Goal: Task Accomplishment & Management: Use online tool/utility

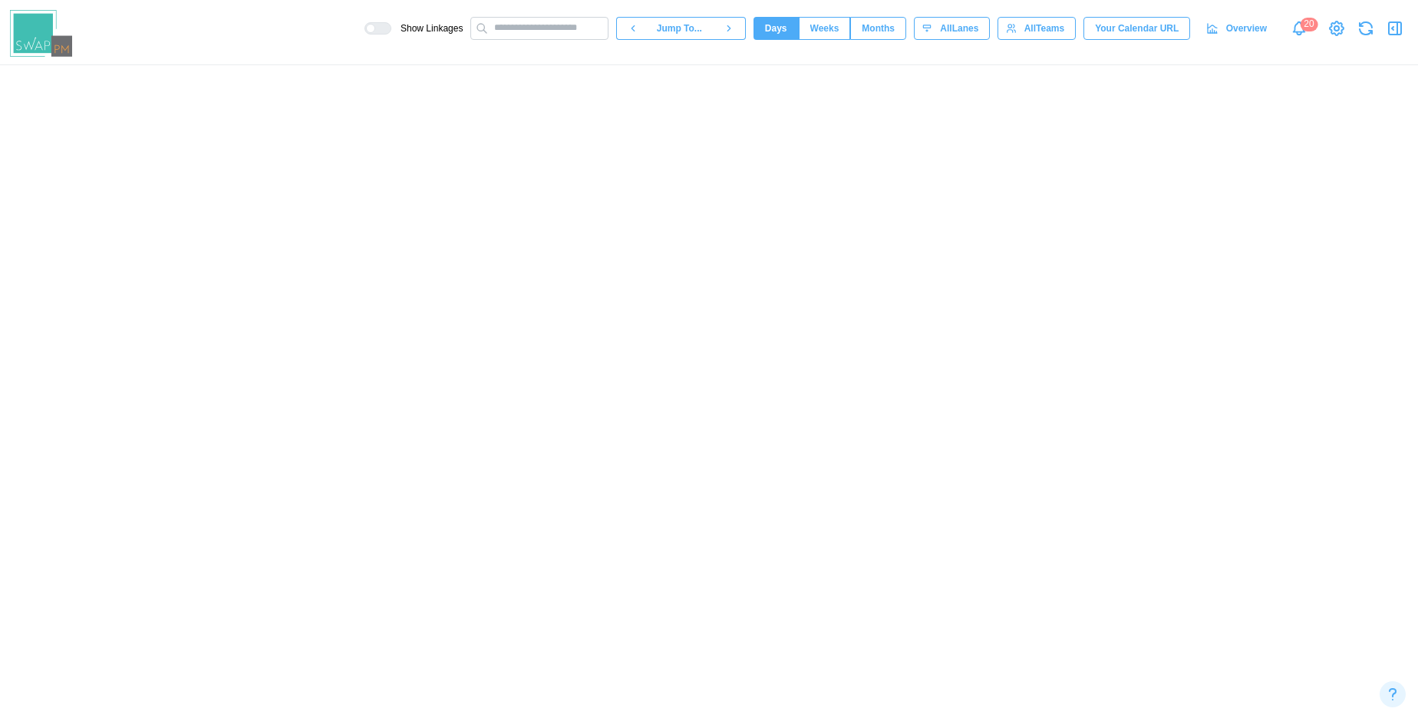
scroll to position [0, 14069]
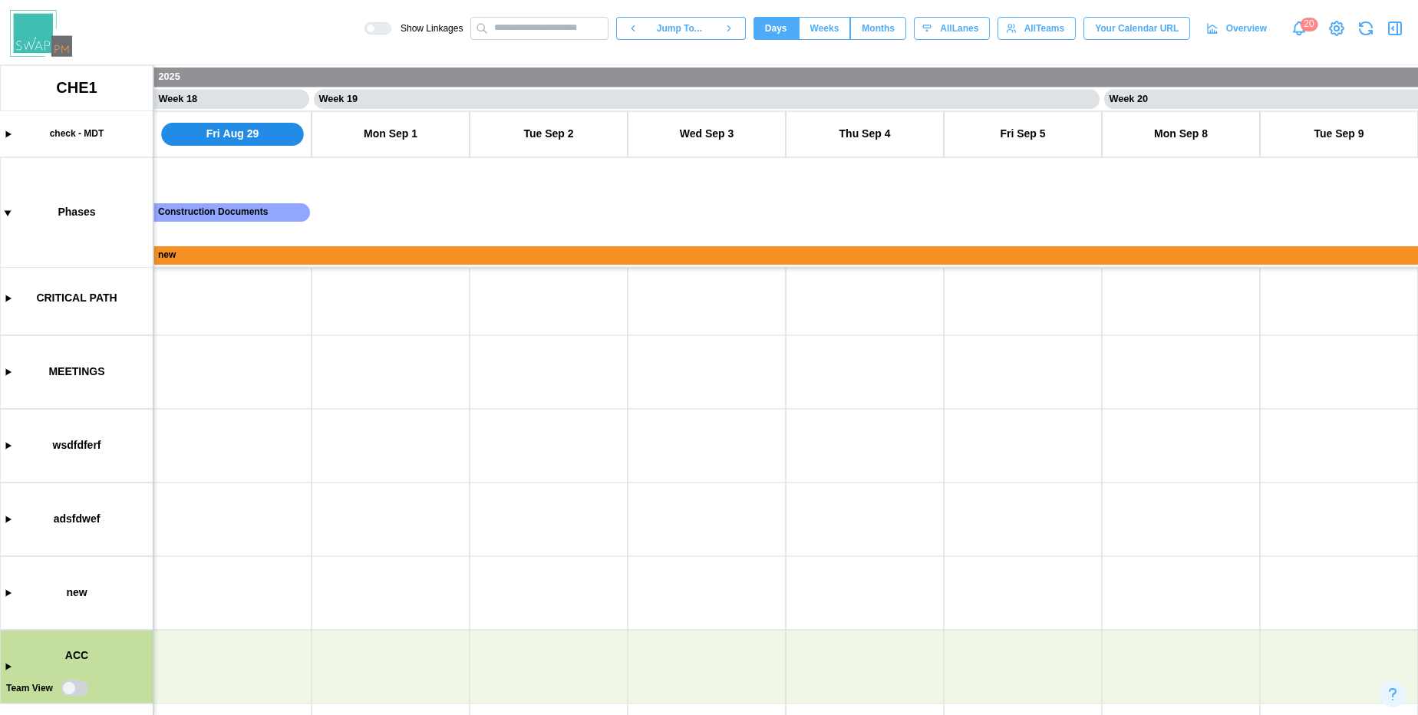
click at [10, 665] on canvas at bounding box center [709, 390] width 1418 height 650
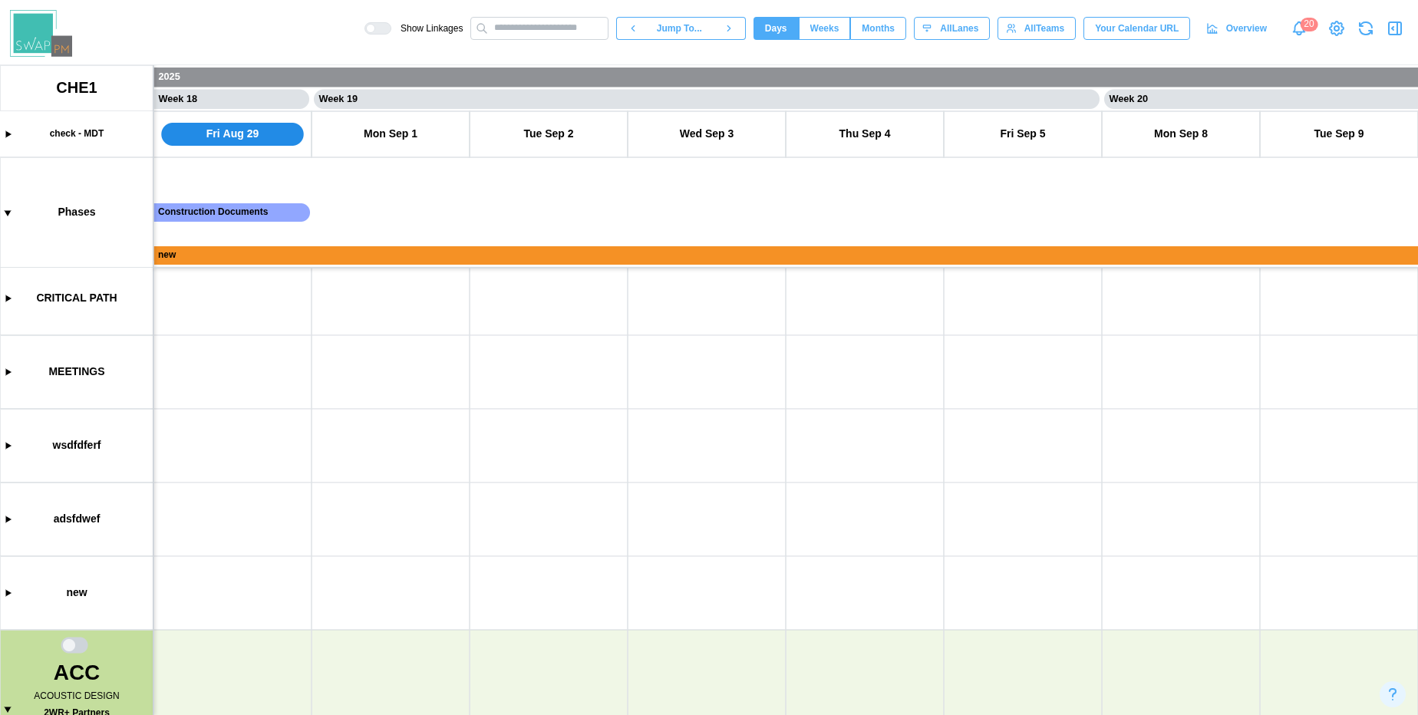
scroll to position [91, 0]
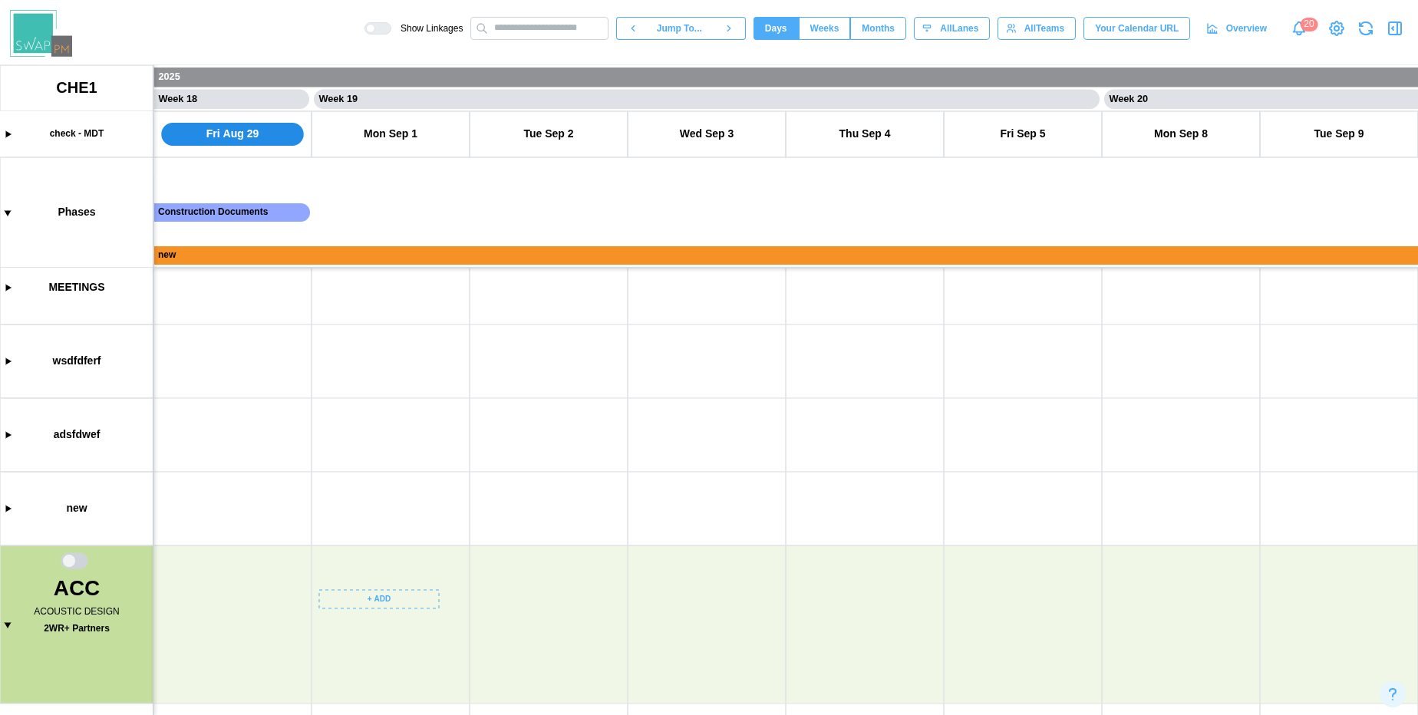
click at [362, 601] on canvas at bounding box center [709, 390] width 1418 height 650
click at [367, 643] on button "Create Task" at bounding box center [381, 632] width 113 height 28
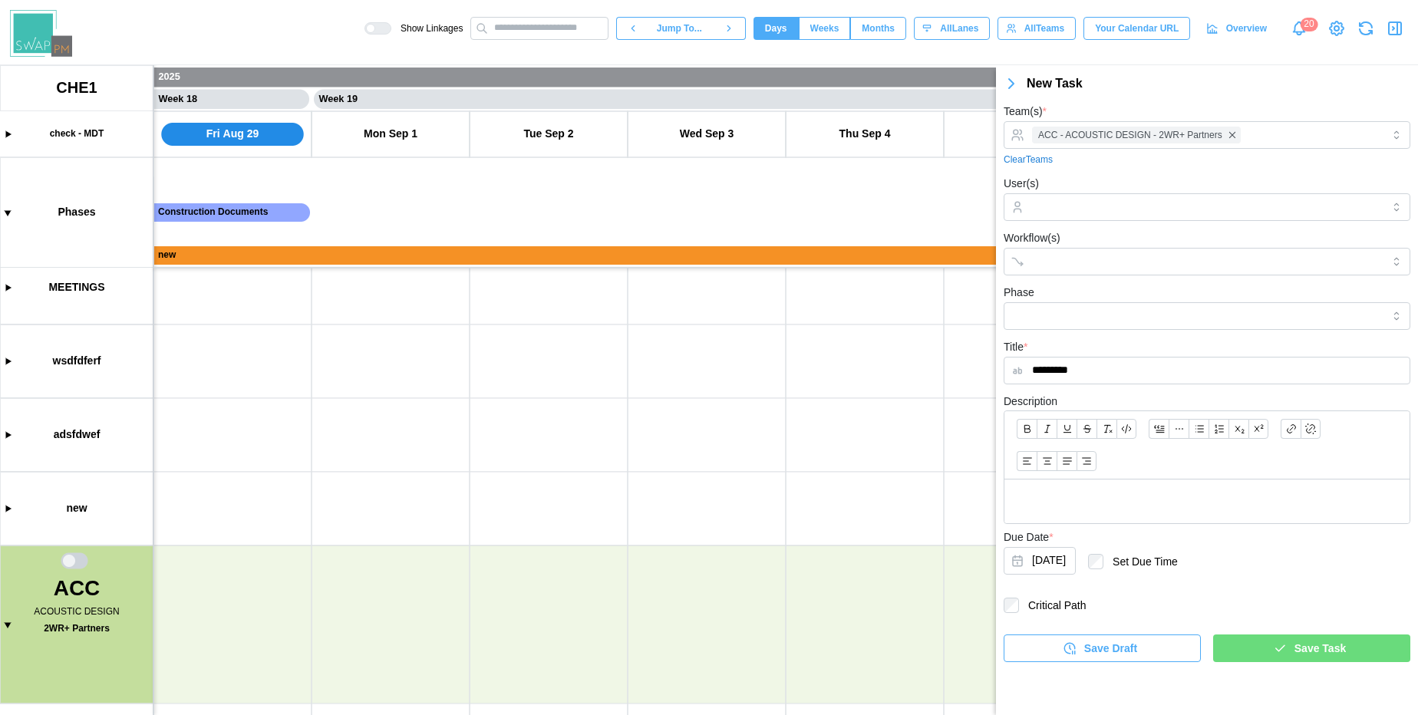
type input "*********"
click at [1287, 646] on div "Save Task" at bounding box center [1309, 648] width 173 height 26
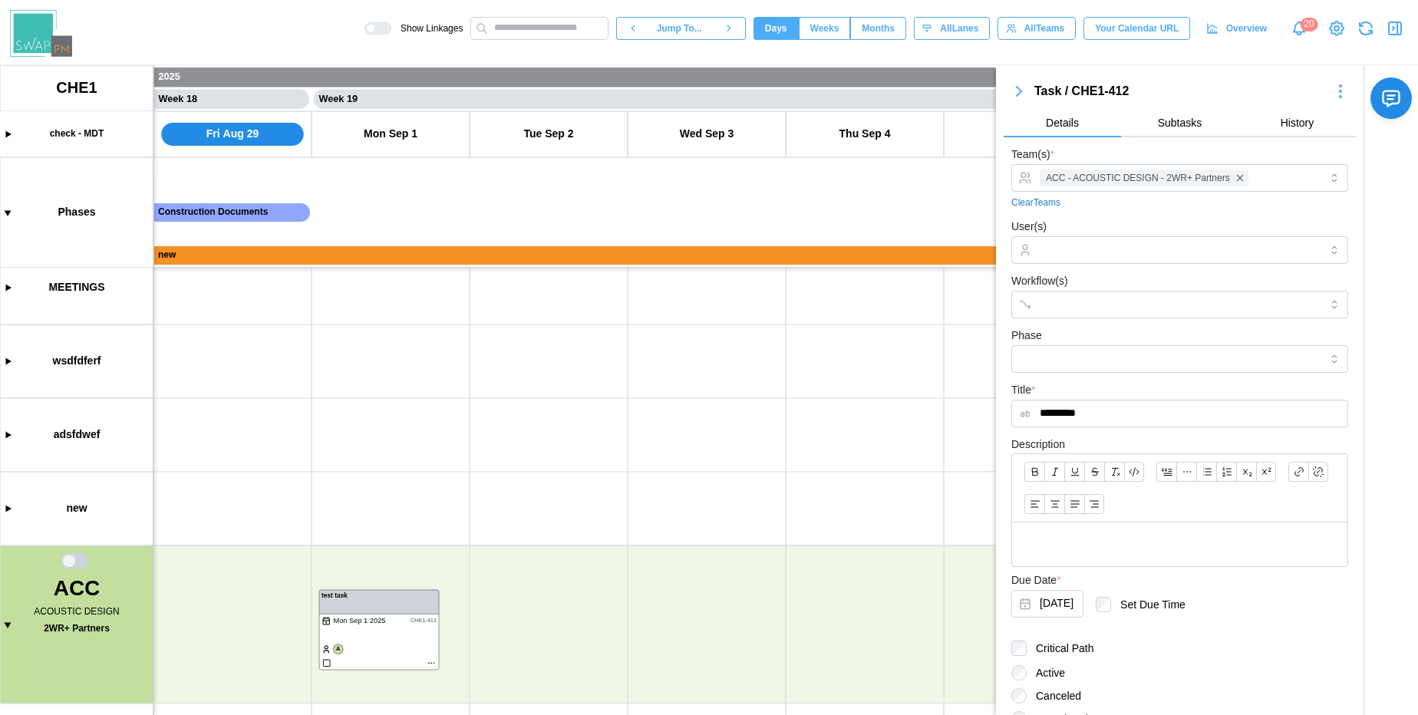
click at [1173, 127] on span "Subtasks" at bounding box center [1180, 122] width 45 height 11
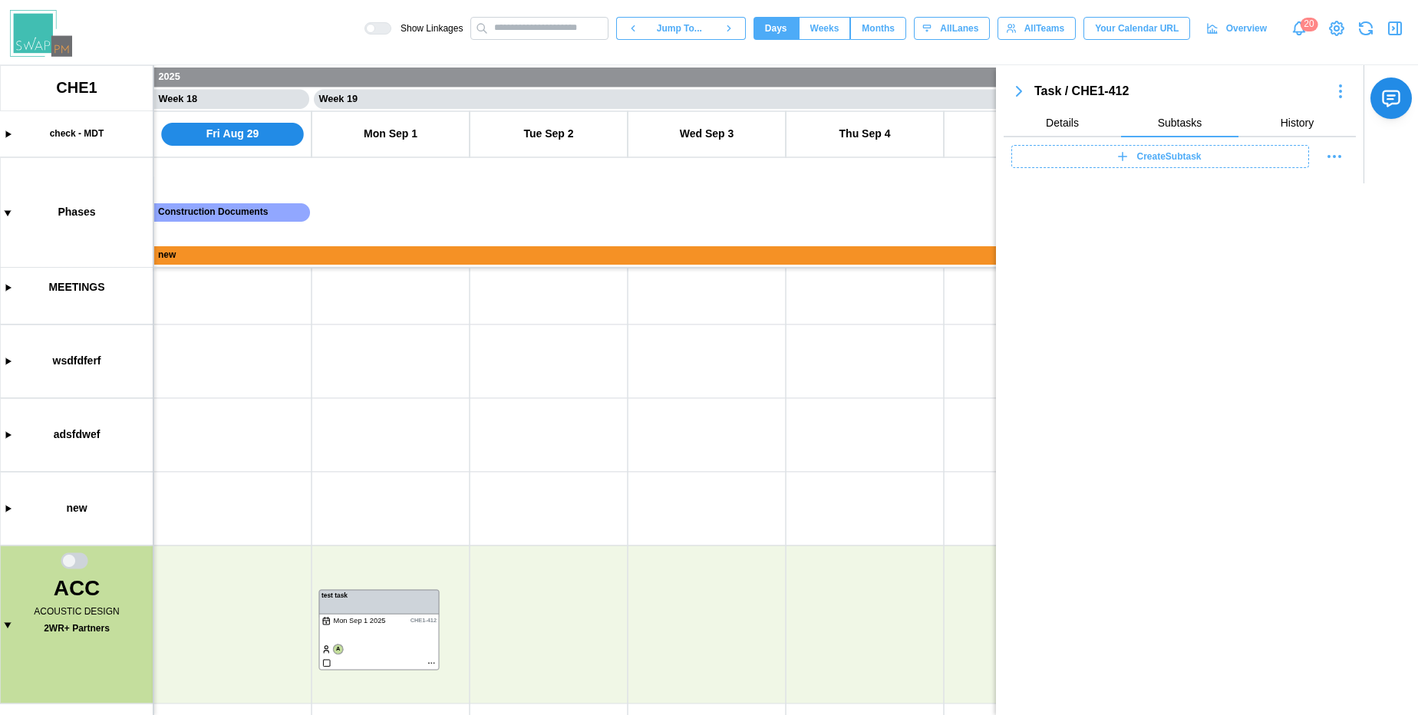
click at [1131, 160] on div "Create Subtask" at bounding box center [1158, 156] width 278 height 21
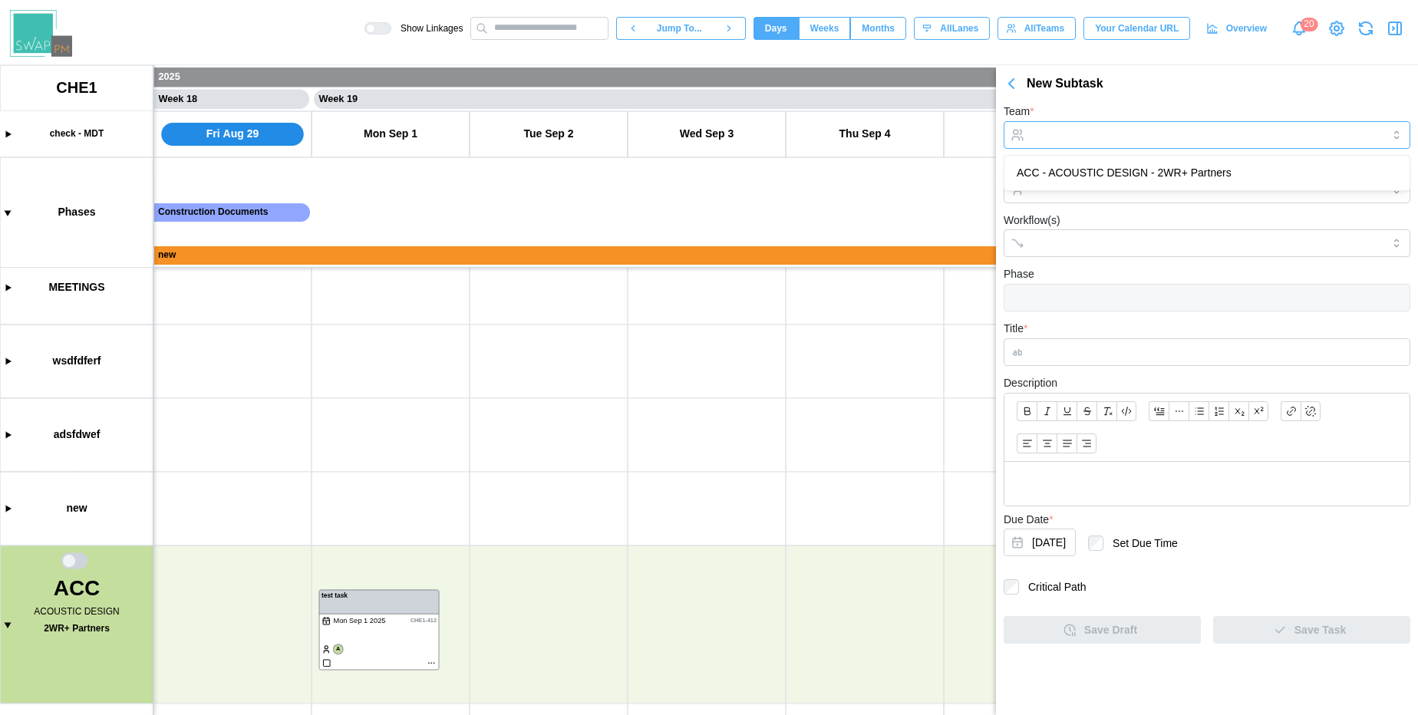
click at [1047, 131] on input "Team *" at bounding box center [1207, 135] width 407 height 28
type input "**********"
click at [1085, 349] on input "Title *" at bounding box center [1207, 352] width 407 height 28
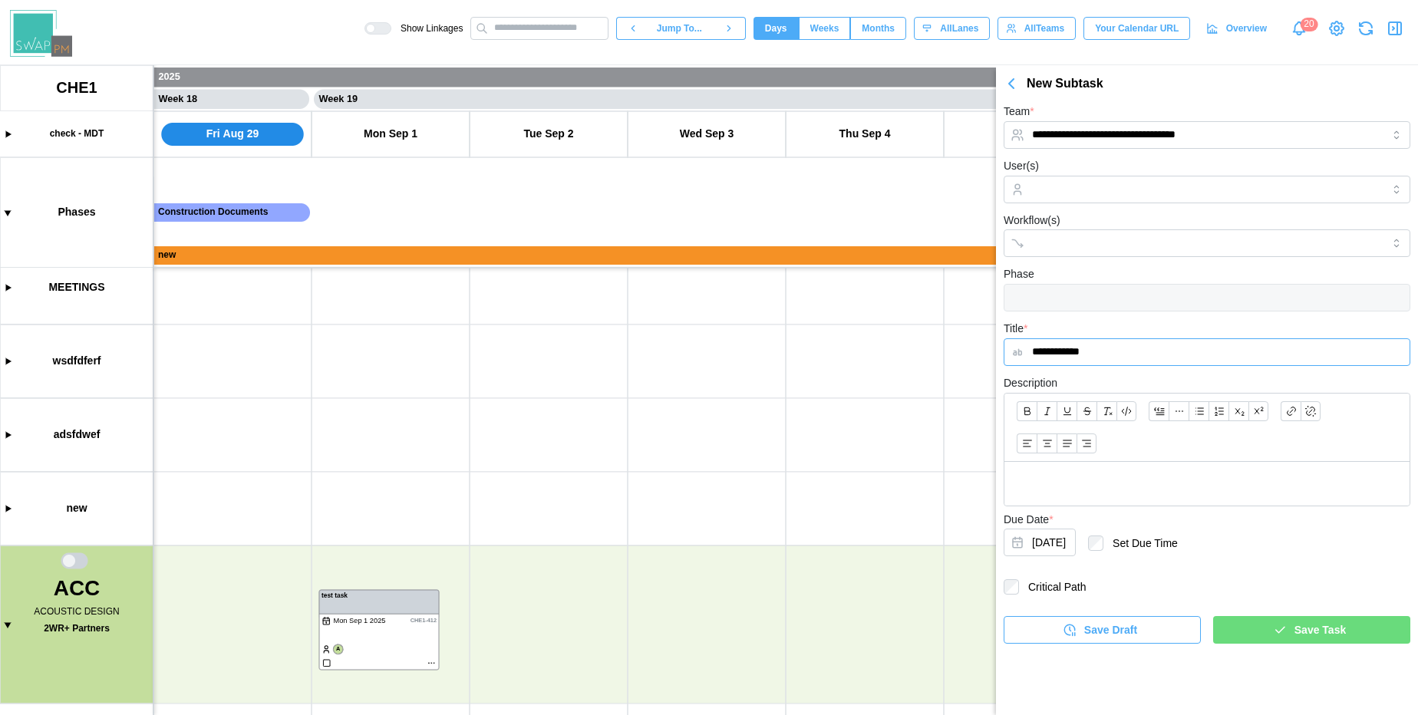
type input "**********"
click at [1268, 628] on div "Save Task" at bounding box center [1309, 630] width 173 height 26
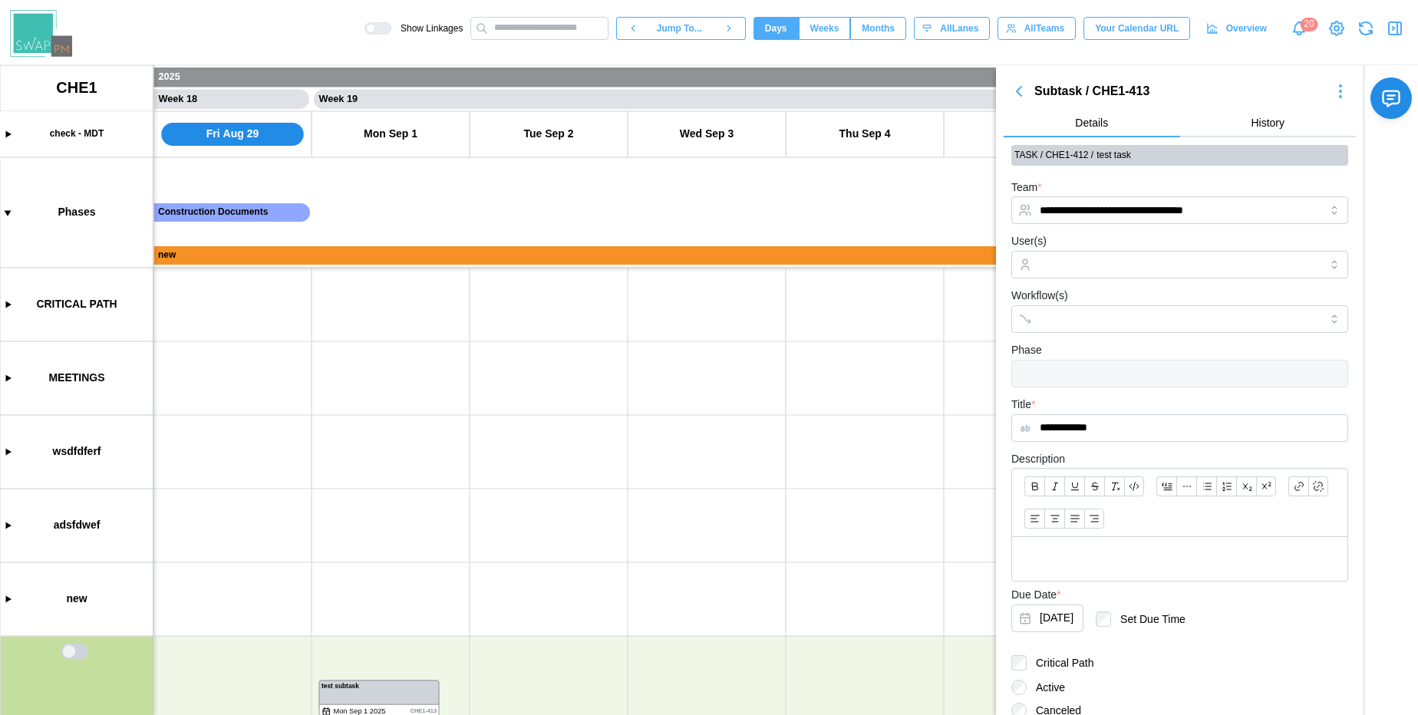
scroll to position [178, 0]
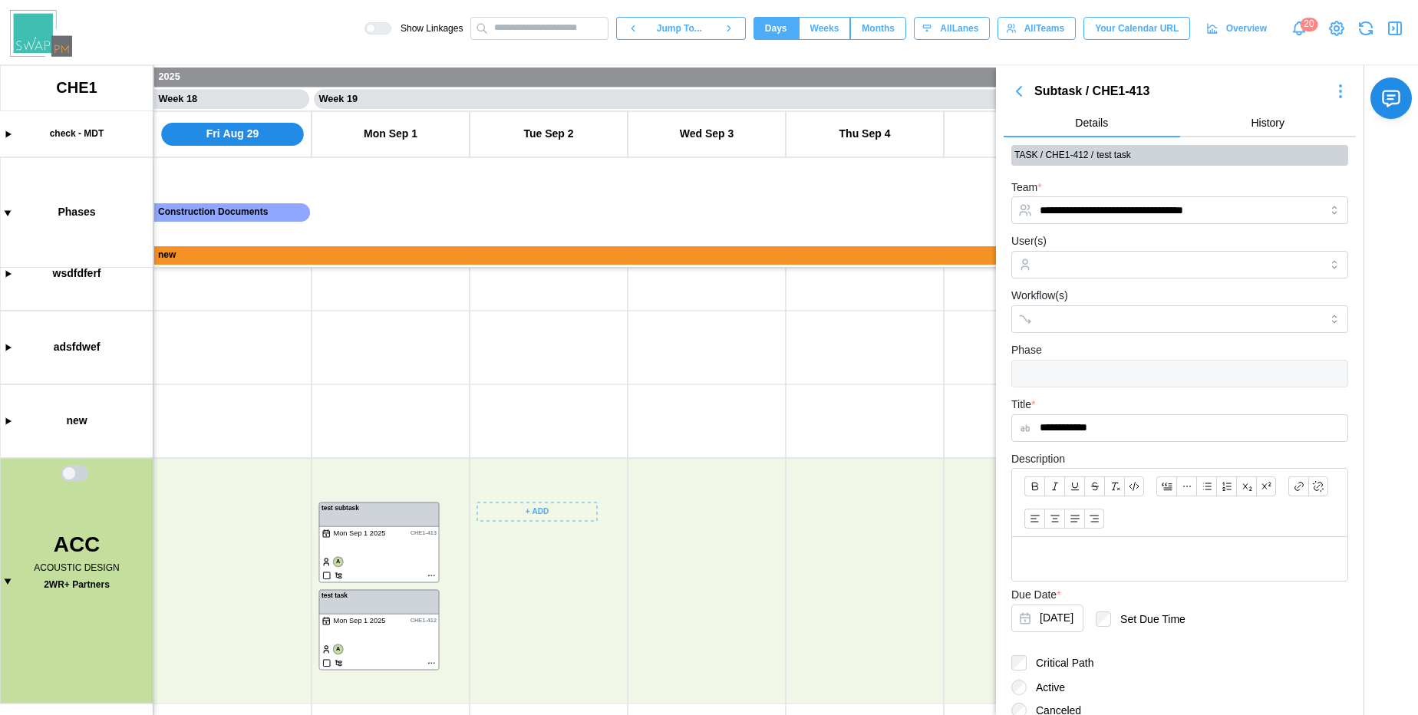
click at [540, 507] on canvas at bounding box center [709, 390] width 1418 height 650
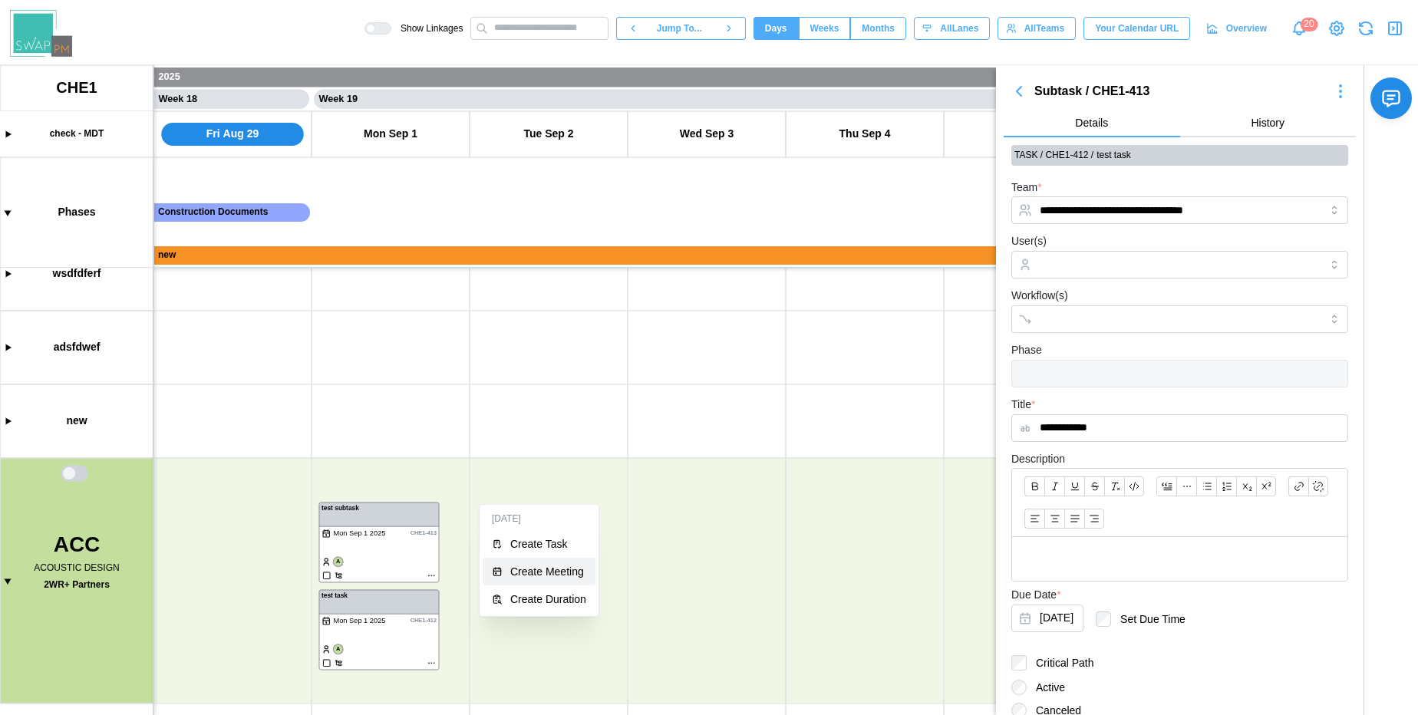
click at [547, 578] on button "Create Meeting" at bounding box center [539, 572] width 113 height 28
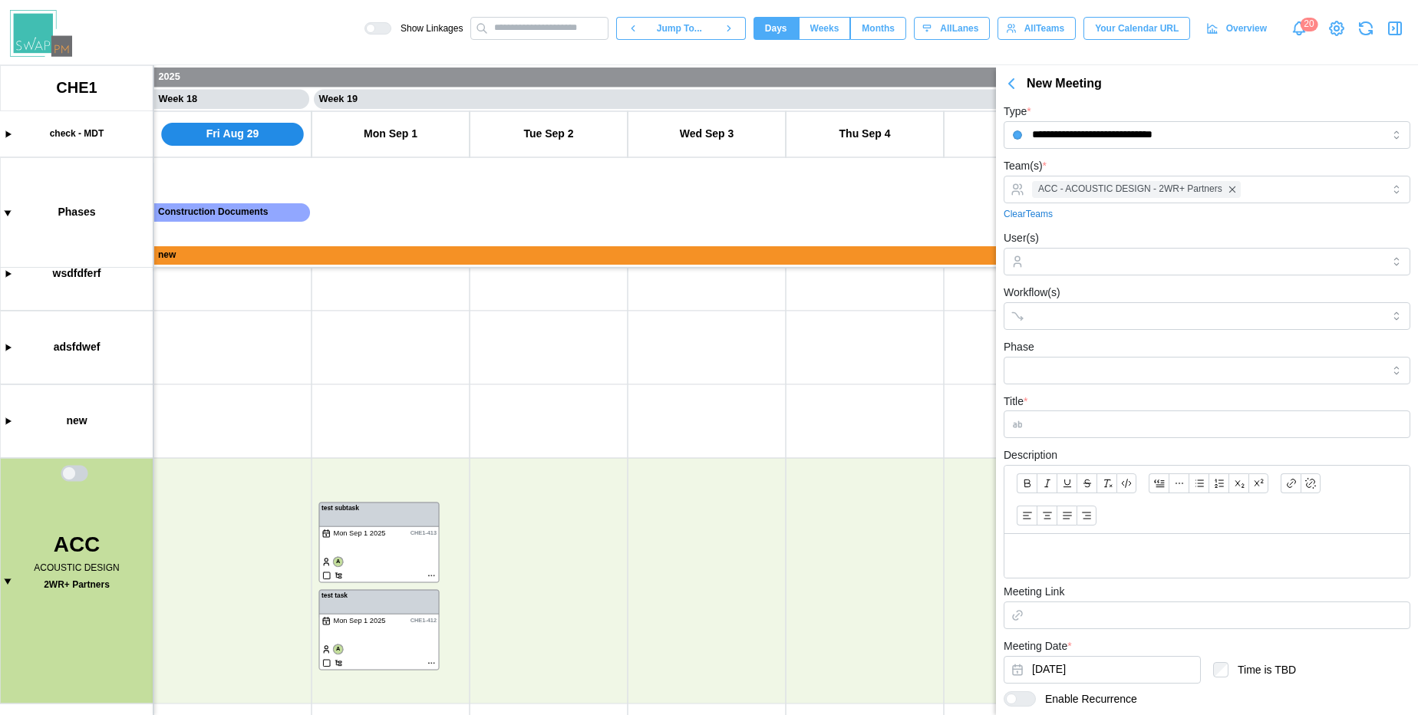
click at [1060, 427] on input "Title *" at bounding box center [1207, 425] width 407 height 28
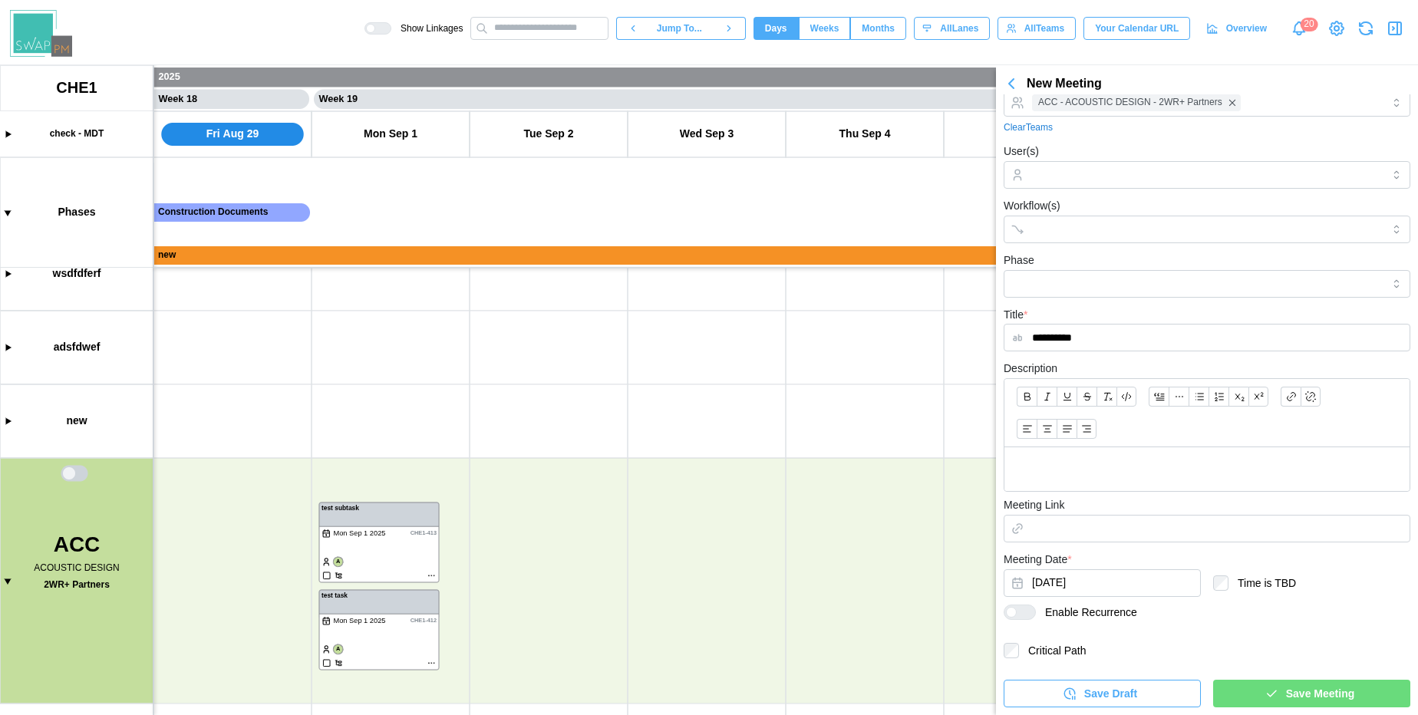
type input "**********"
click at [1074, 692] on icon "button" at bounding box center [1070, 694] width 14 height 14
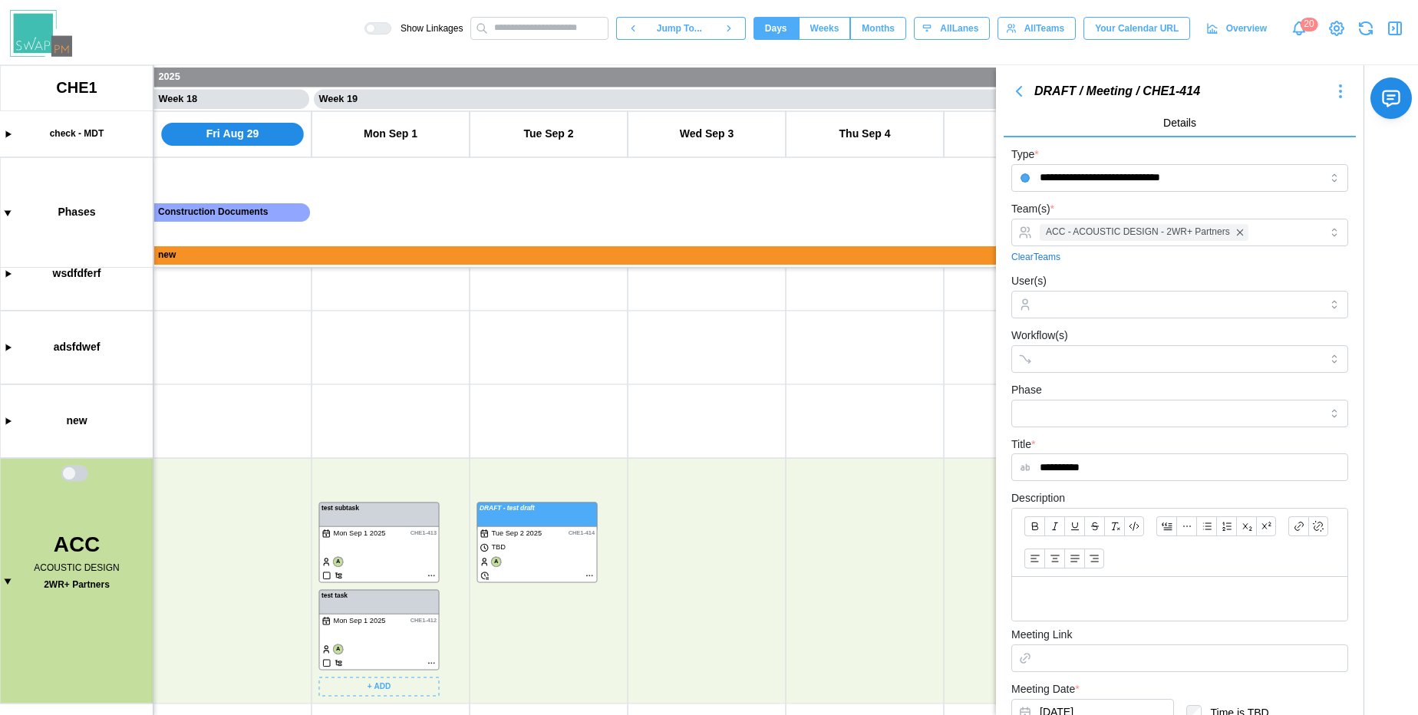
click at [378, 618] on canvas at bounding box center [709, 390] width 1418 height 650
click at [522, 547] on canvas at bounding box center [709, 390] width 1418 height 650
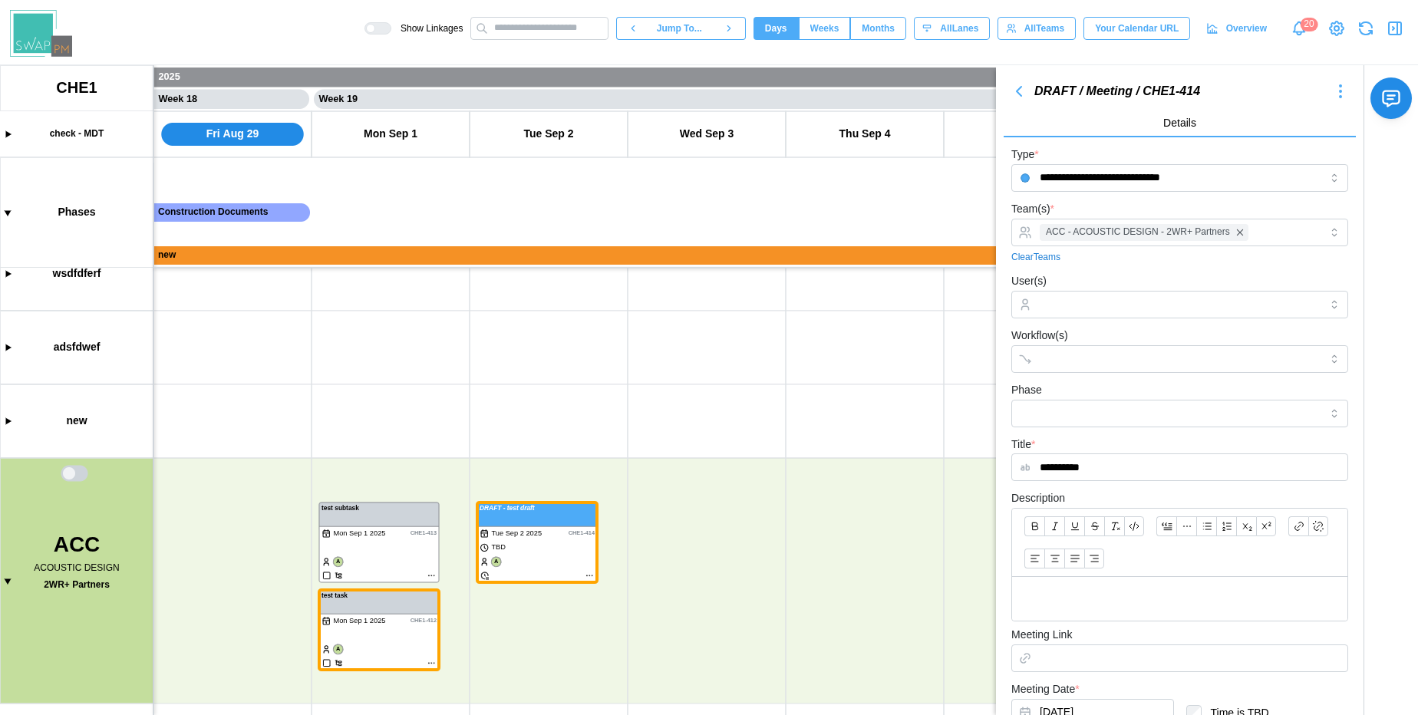
click at [1019, 96] on icon "button" at bounding box center [1019, 91] width 18 height 18
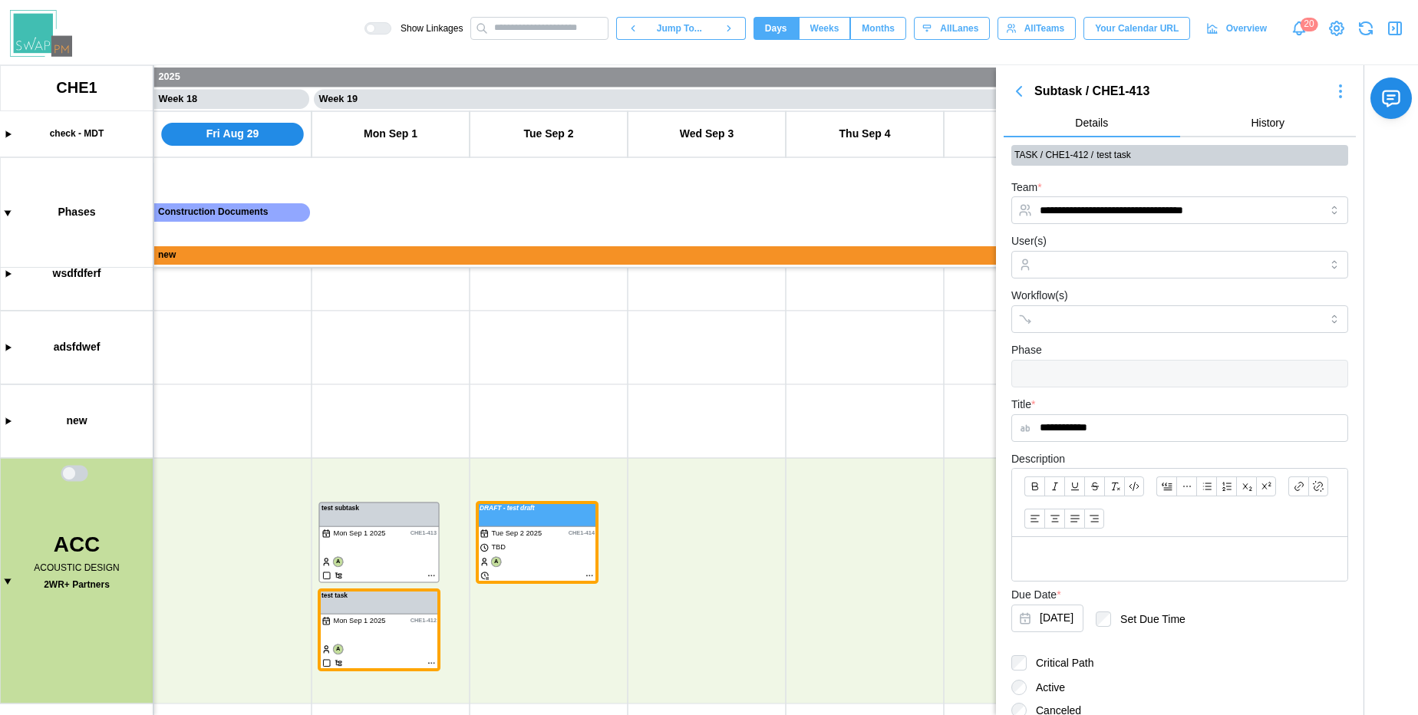
click at [1019, 96] on icon "button" at bounding box center [1019, 91] width 18 height 18
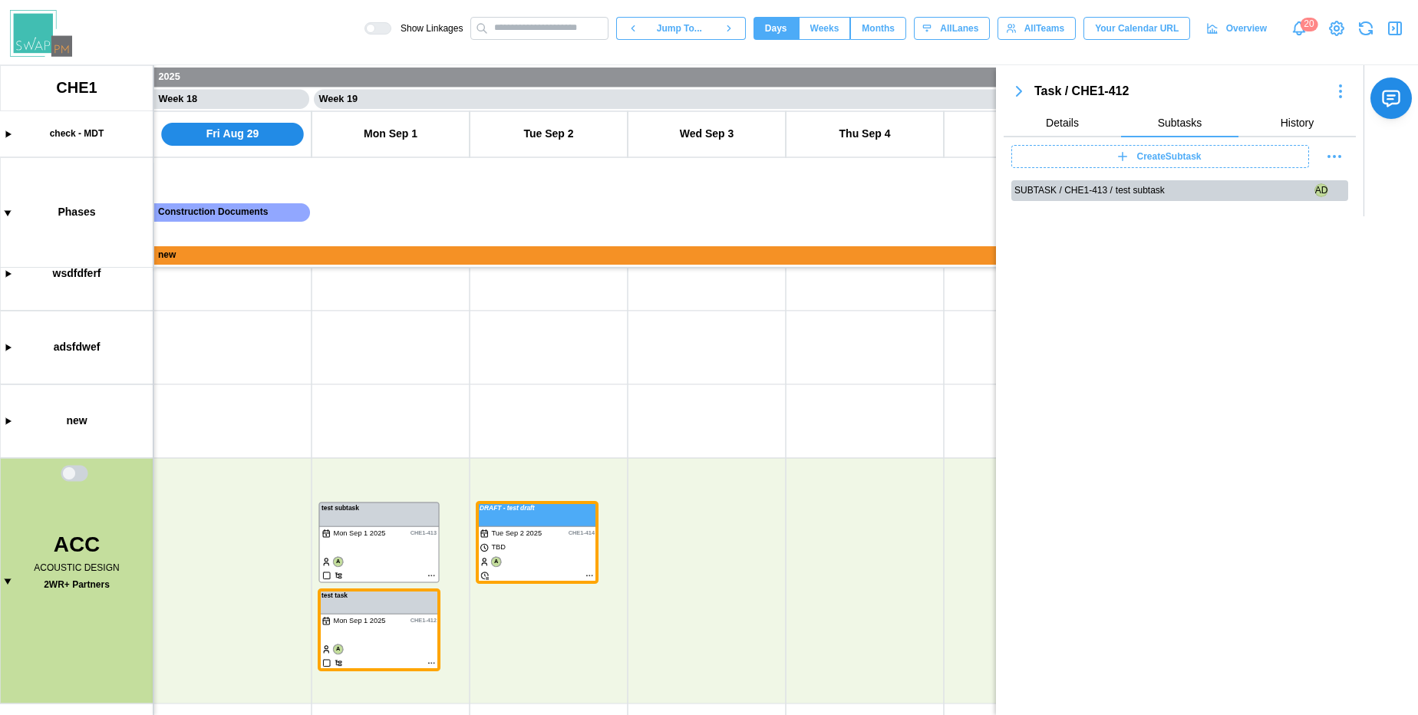
click at [1019, 96] on icon "button" at bounding box center [1019, 91] width 18 height 18
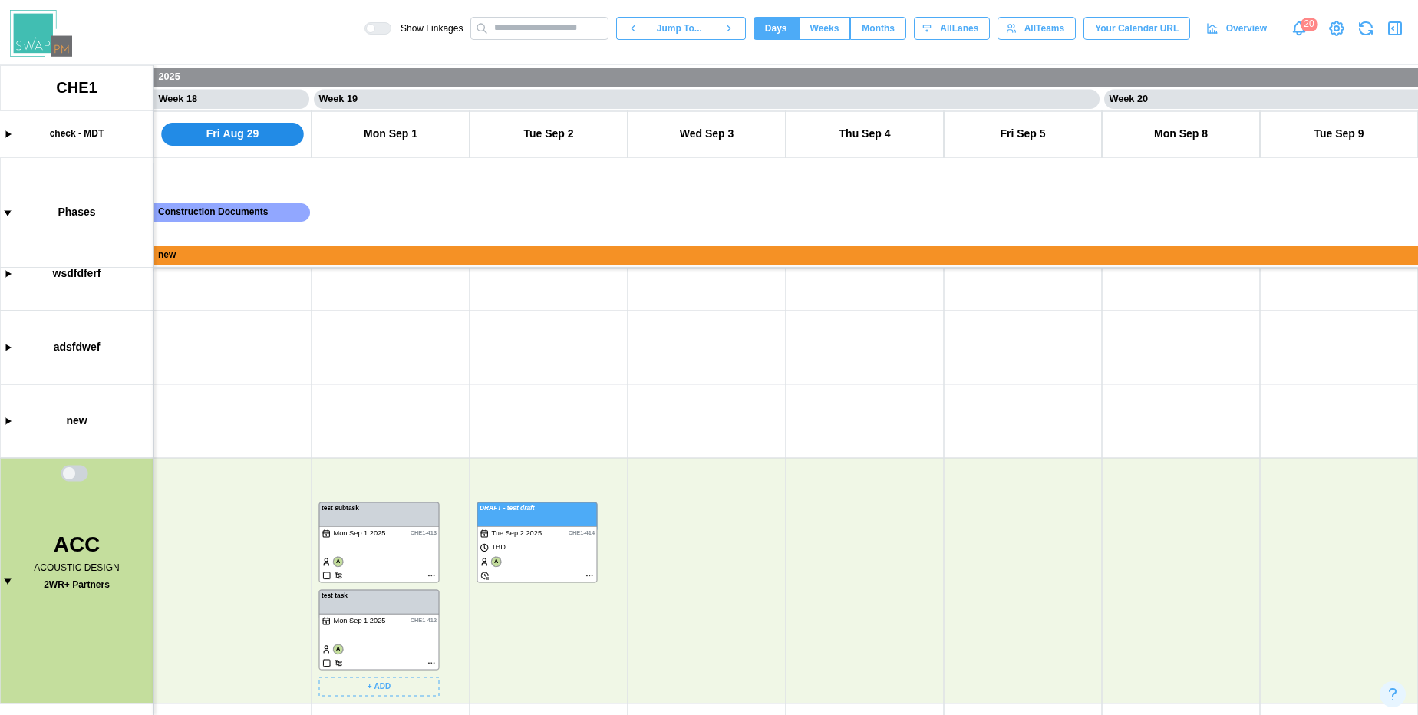
click at [397, 611] on canvas at bounding box center [709, 390] width 1418 height 650
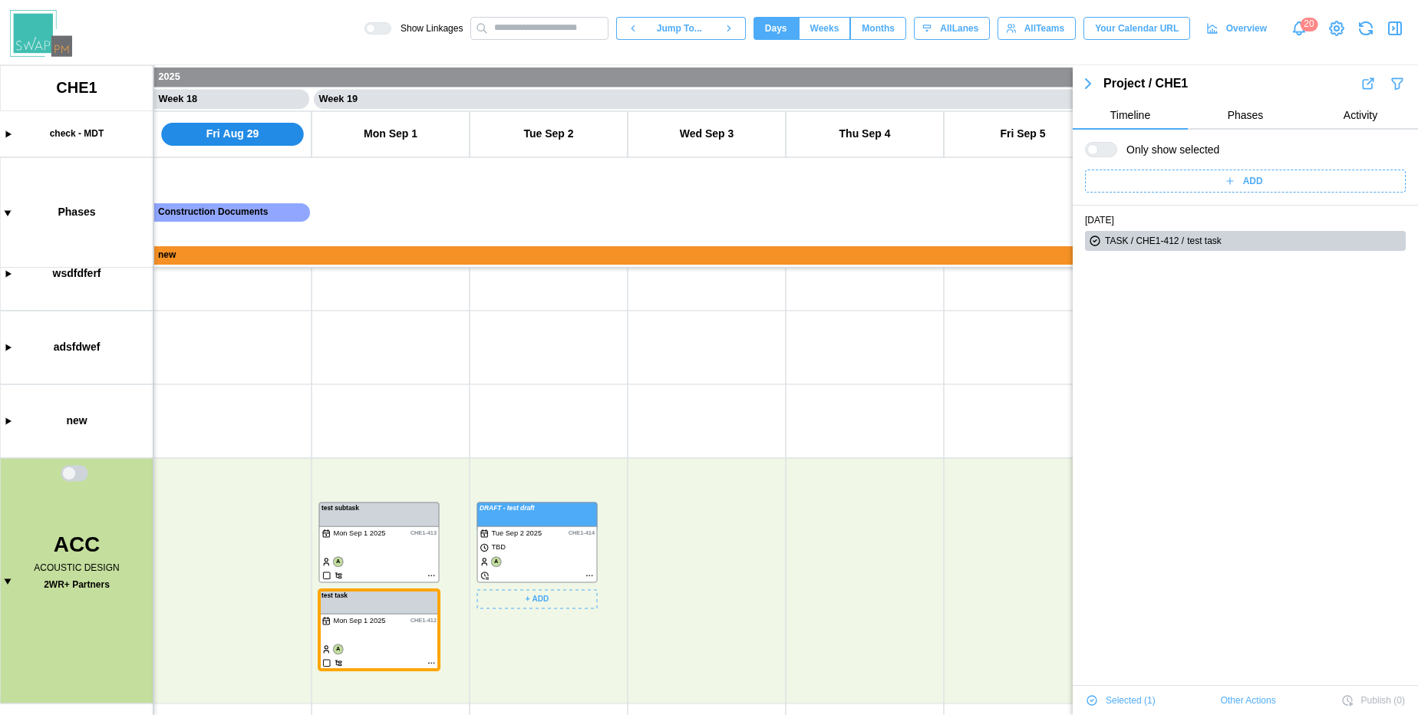
scroll to position [26, 0]
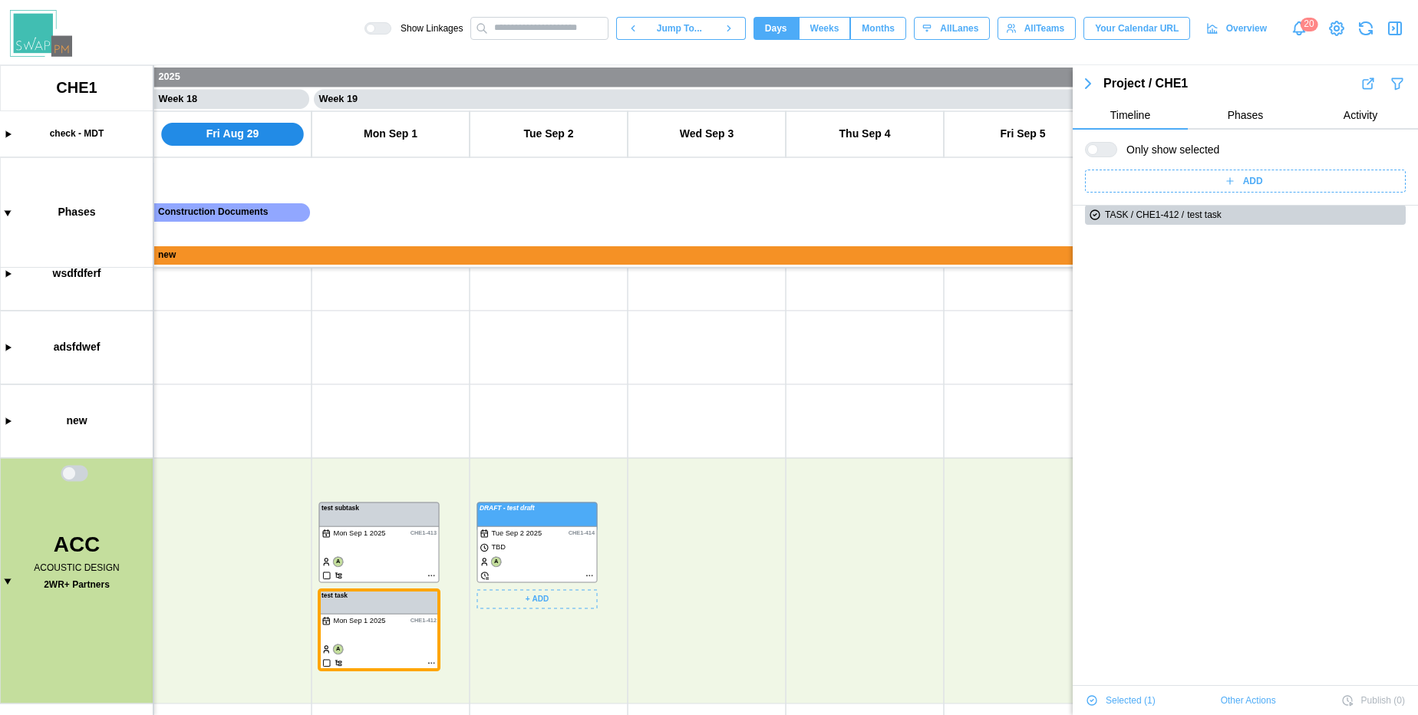
click at [527, 555] on canvas at bounding box center [709, 390] width 1418 height 650
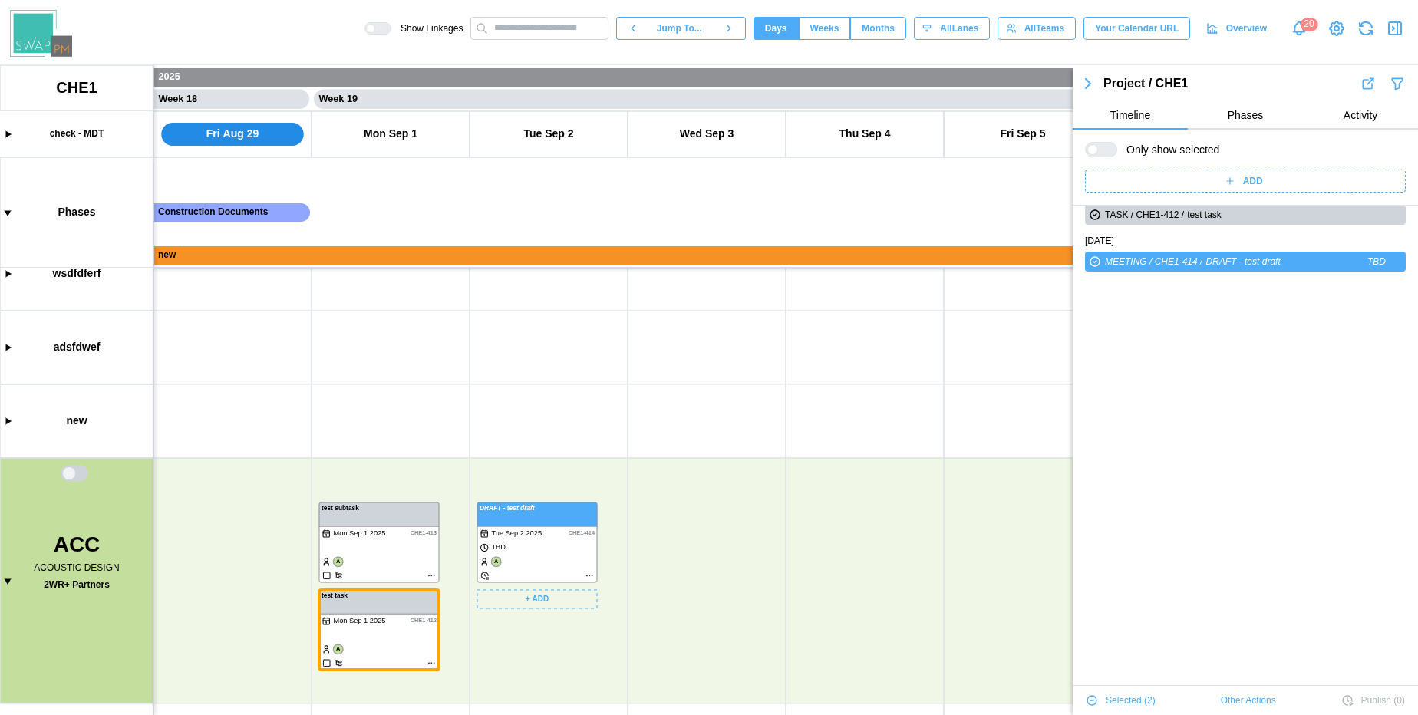
scroll to position [0, 0]
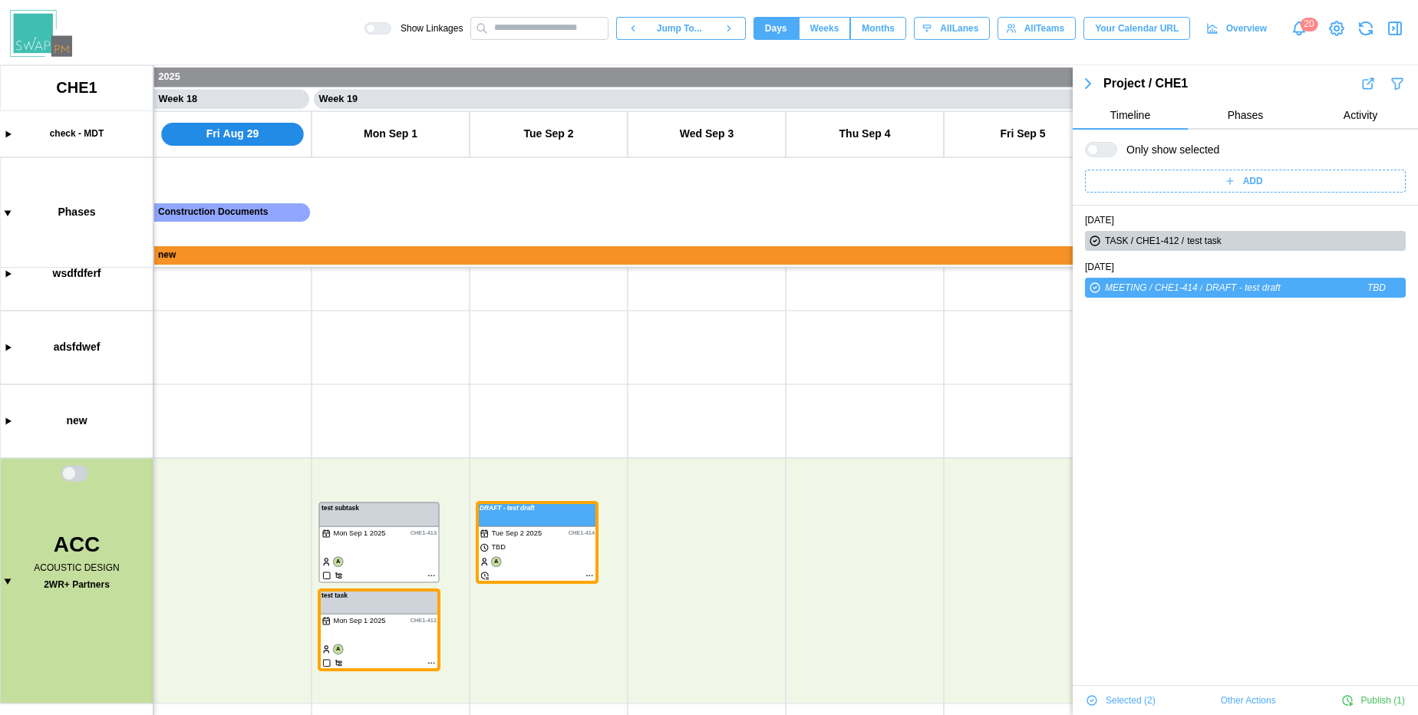
click at [1221, 703] on span "Other Actions" at bounding box center [1248, 700] width 55 height 21
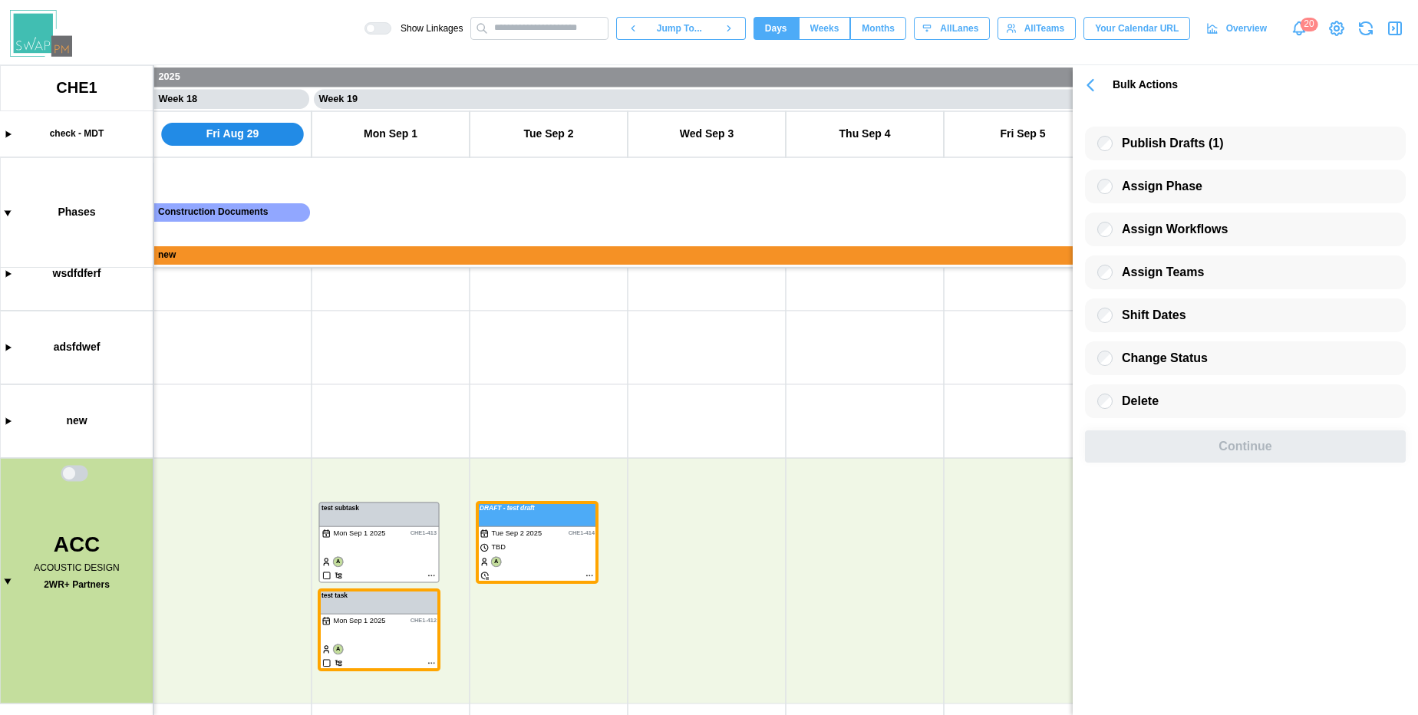
click at [1077, 91] on button "button" at bounding box center [1090, 85] width 35 height 28
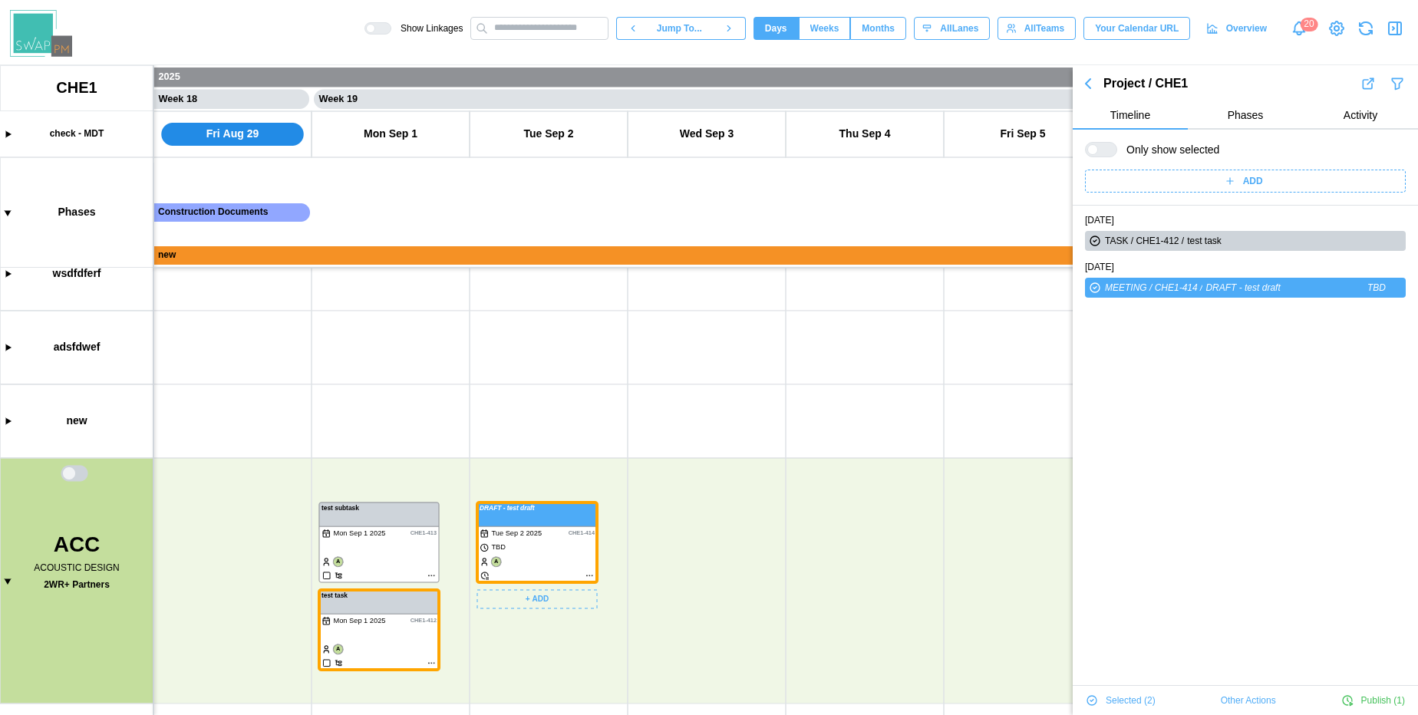
click at [524, 536] on canvas at bounding box center [709, 390] width 1418 height 650
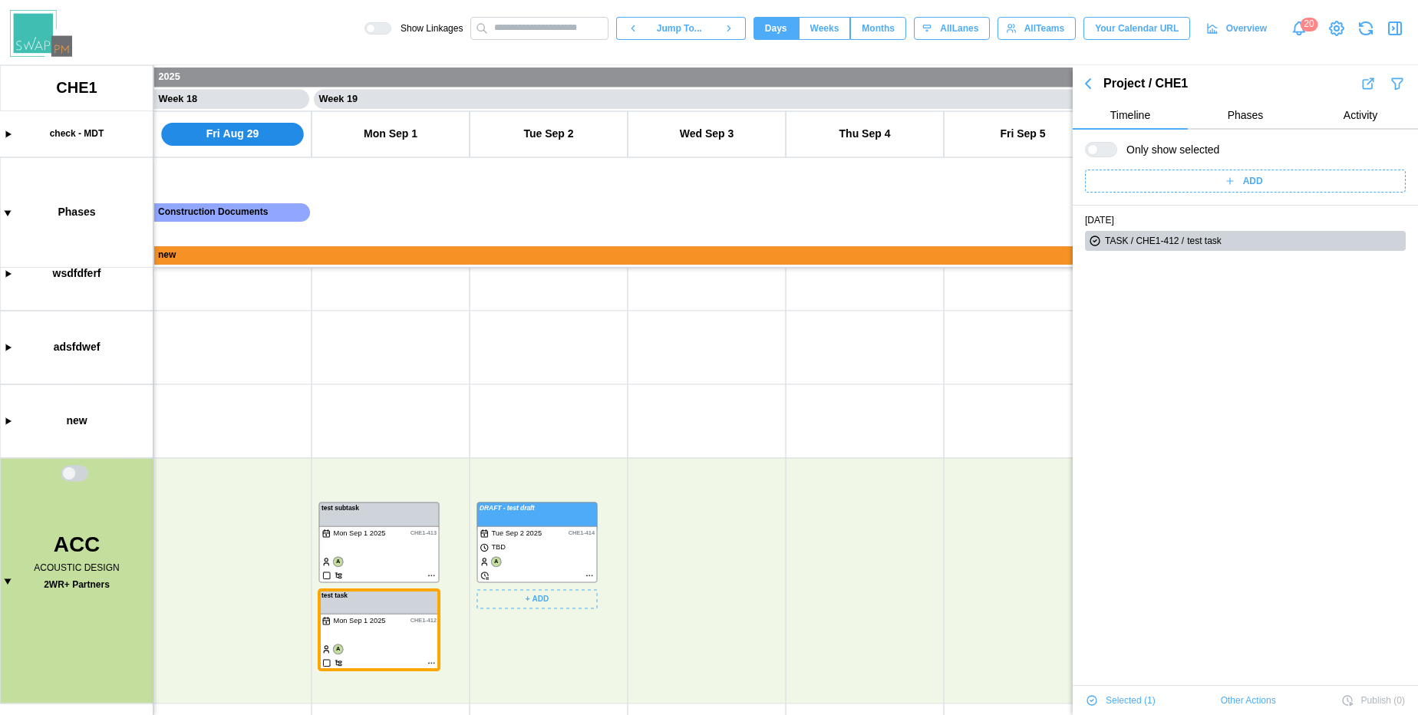
click at [519, 541] on canvas at bounding box center [709, 390] width 1418 height 650
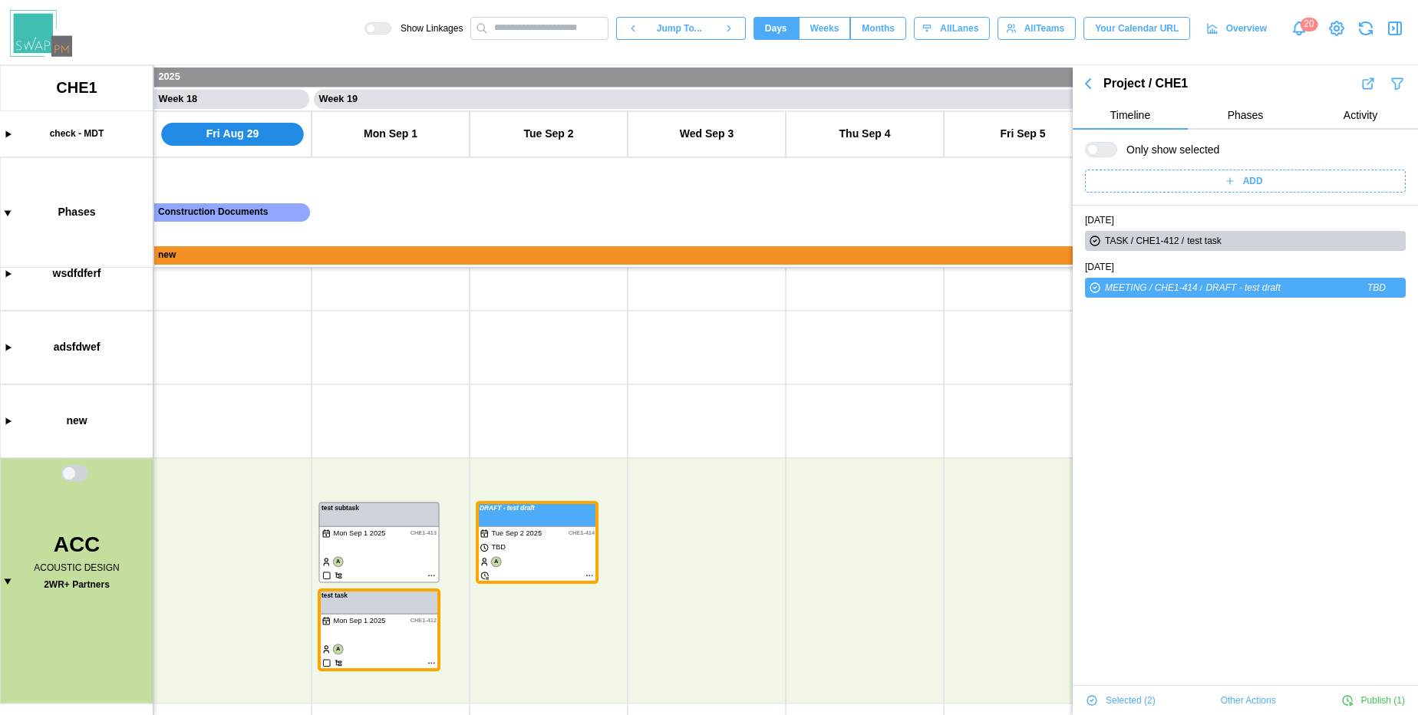
click at [1229, 702] on span "Other Actions" at bounding box center [1248, 700] width 55 height 21
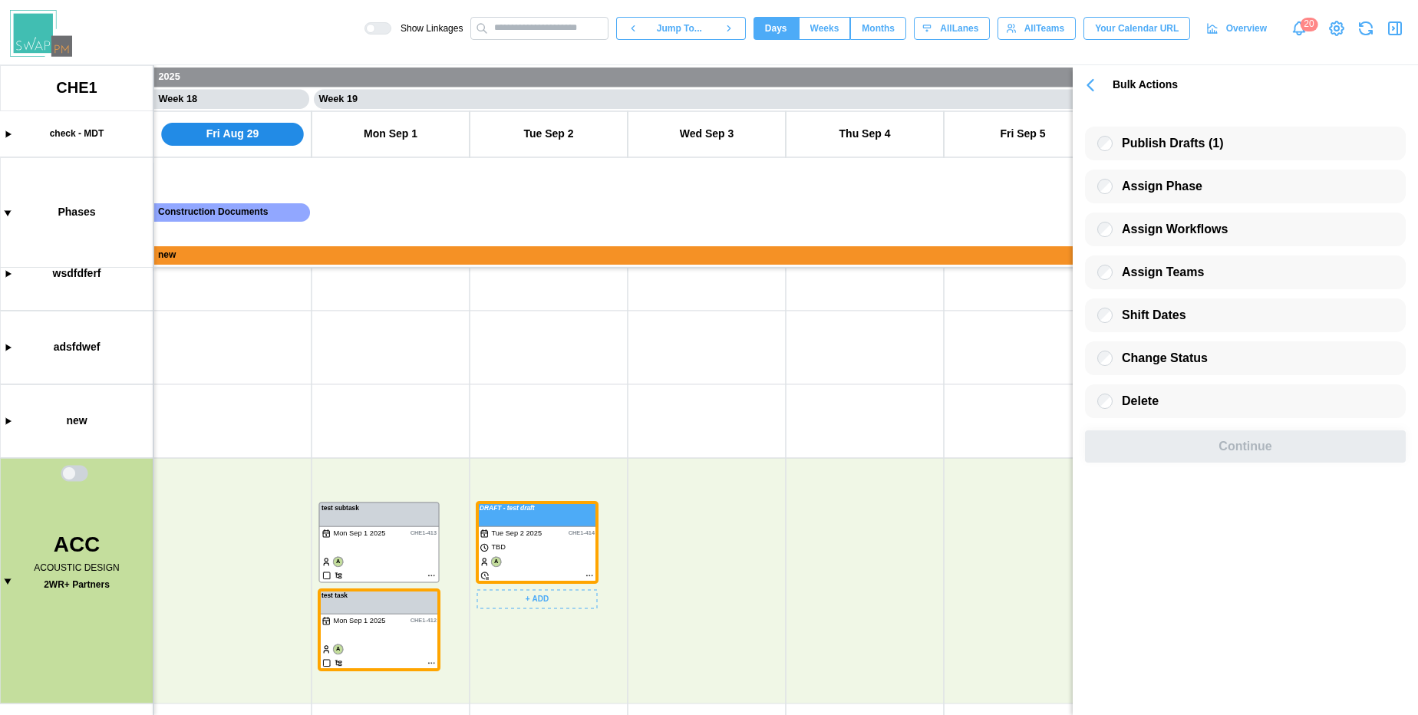
click at [510, 546] on canvas at bounding box center [709, 390] width 1418 height 650
click at [560, 531] on canvas at bounding box center [709, 390] width 1418 height 650
click at [544, 552] on canvas at bounding box center [709, 390] width 1418 height 650
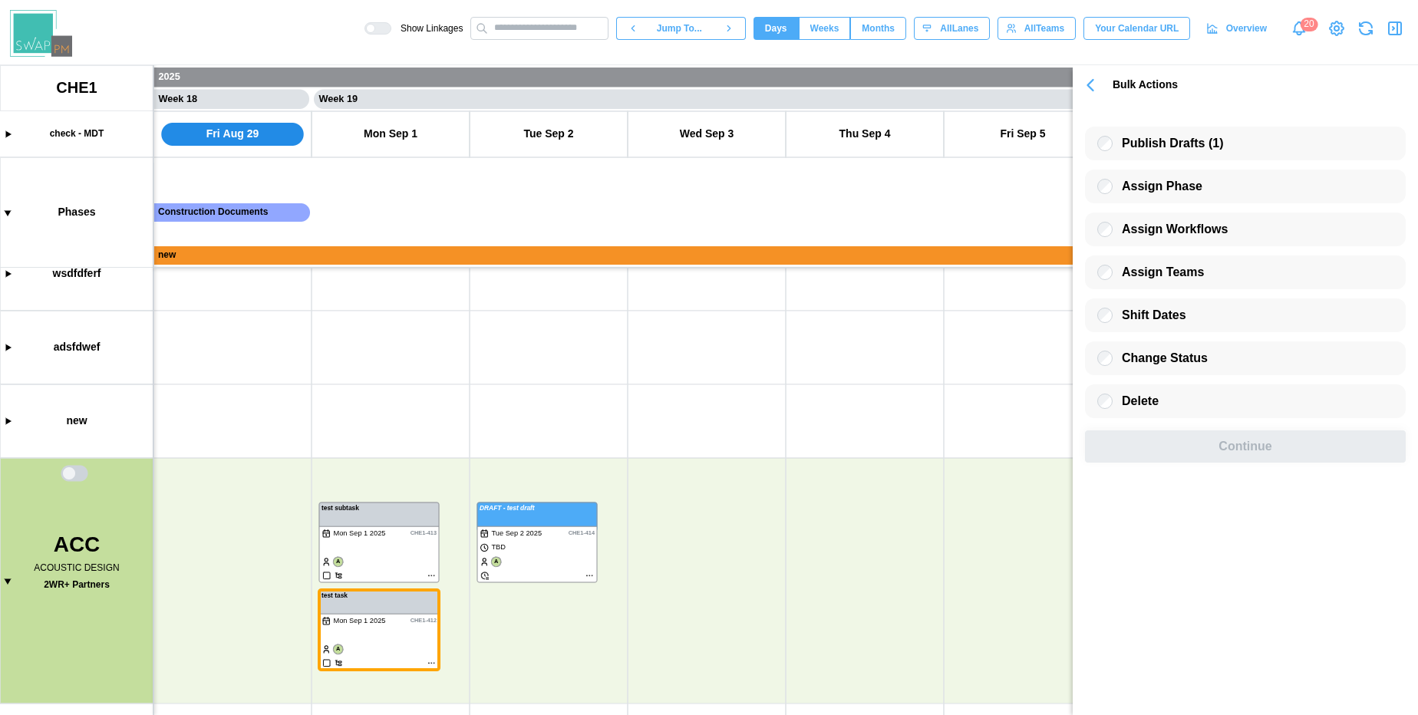
click at [1084, 91] on icon "button" at bounding box center [1090, 84] width 21 height 21
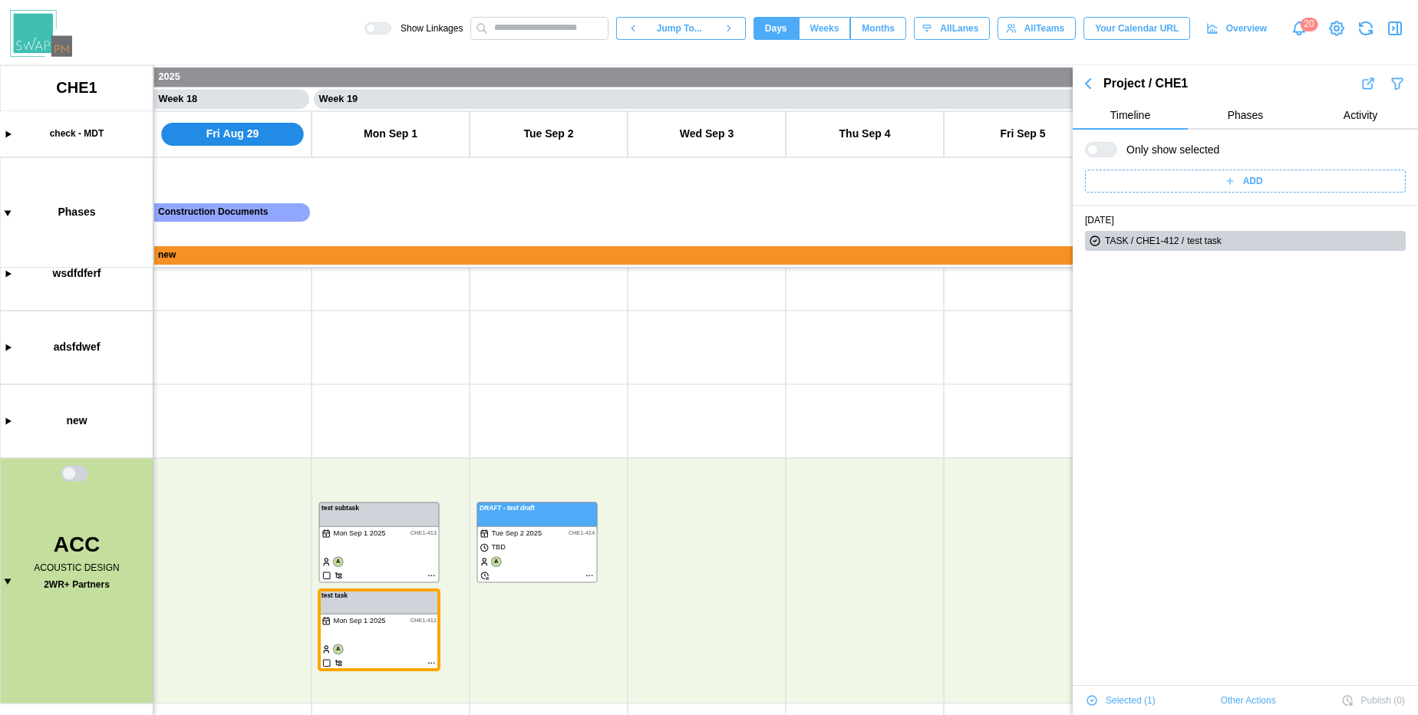
click at [1084, 91] on icon "button" at bounding box center [1088, 83] width 18 height 18
